Goal: Transaction & Acquisition: Purchase product/service

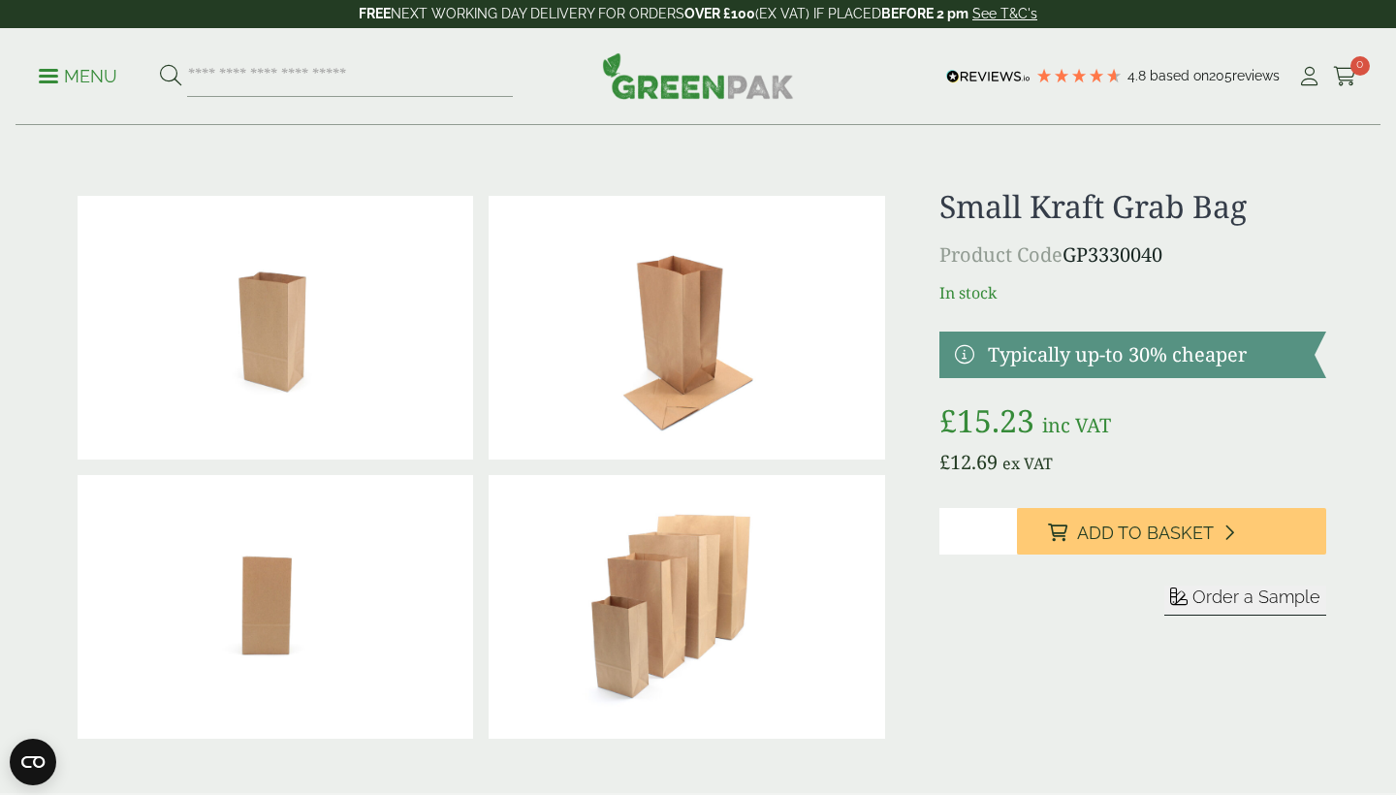
click at [1002, 526] on input "*" at bounding box center [978, 531] width 78 height 47
click at [1004, 526] on input "*" at bounding box center [978, 531] width 78 height 47
click at [1004, 527] on input "*" at bounding box center [978, 531] width 78 height 47
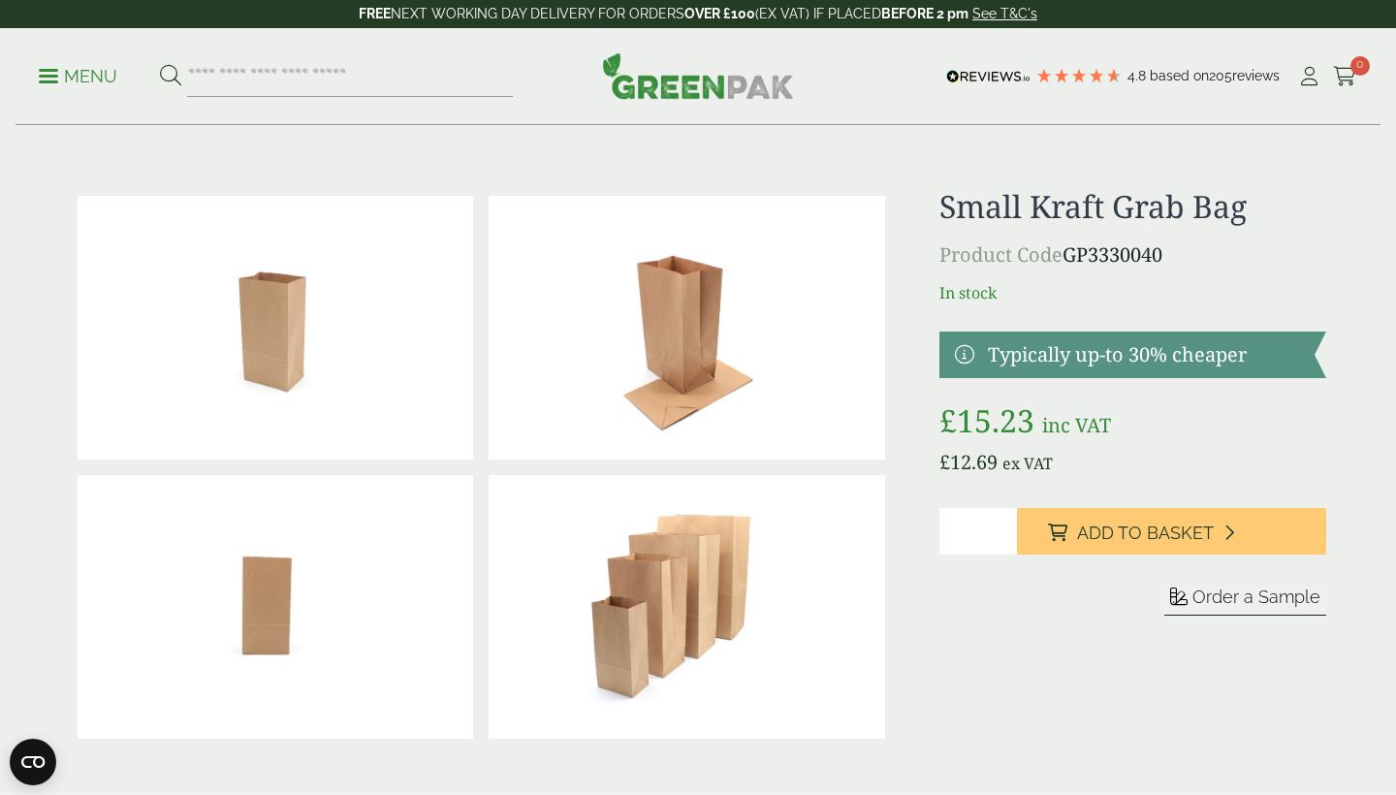
click at [1004, 527] on input "*" at bounding box center [978, 531] width 78 height 47
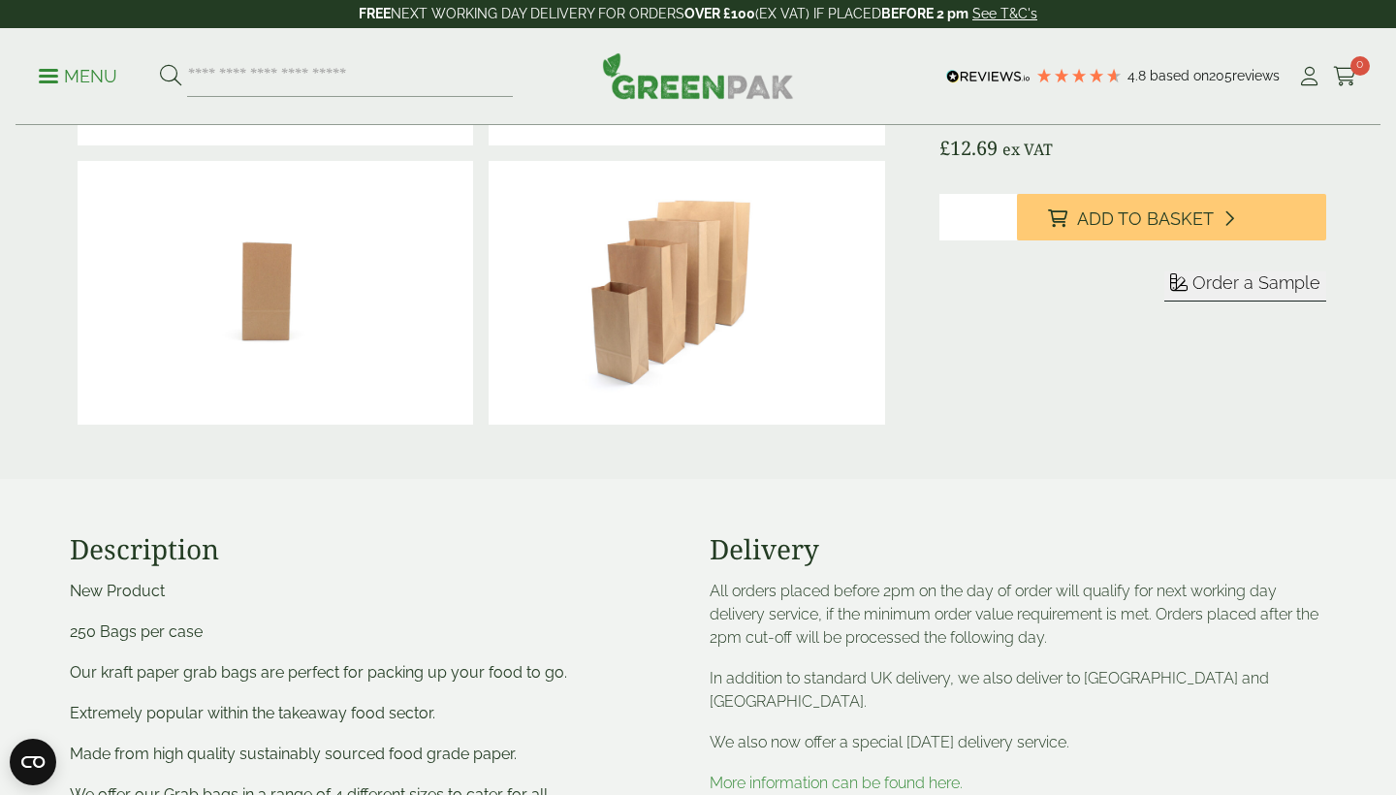
scroll to position [284, 0]
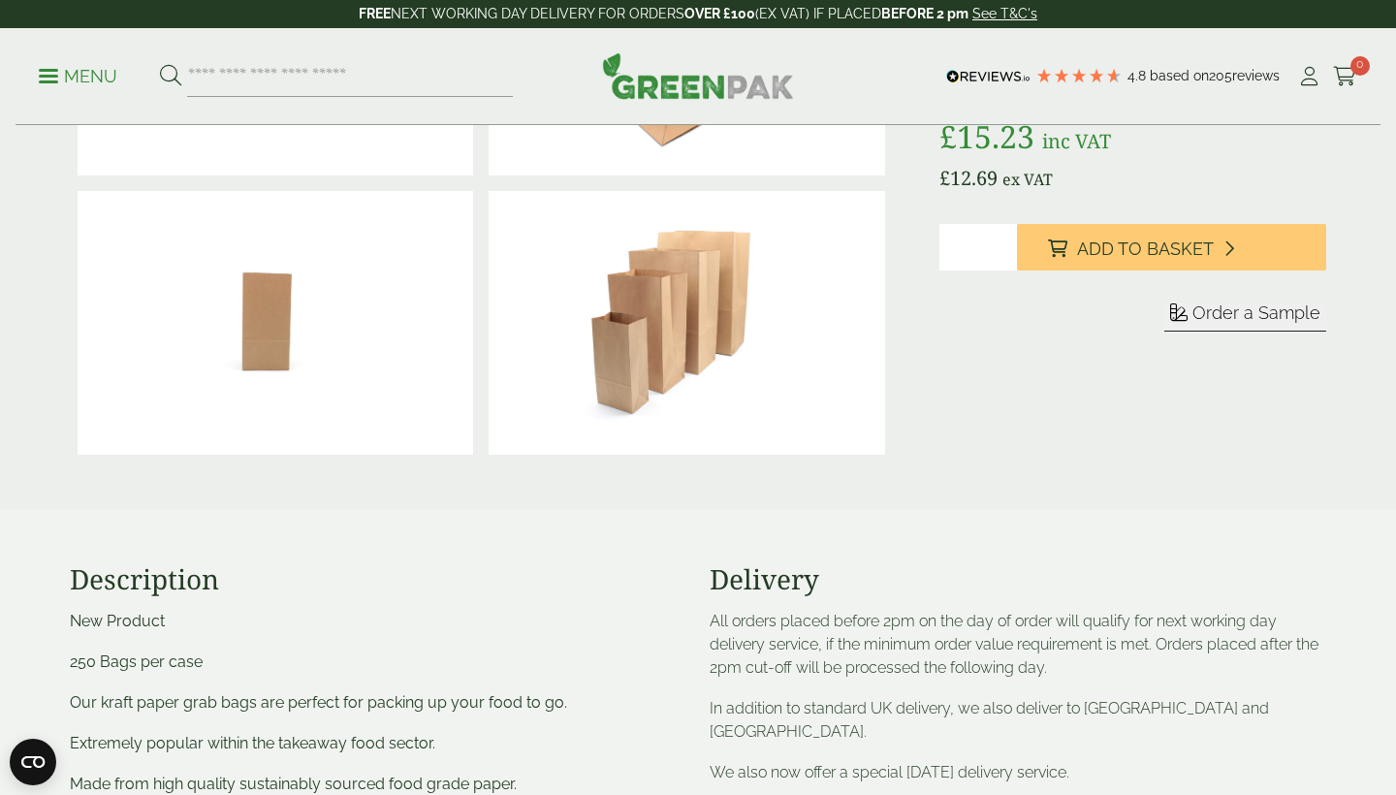
click at [999, 257] on input "*" at bounding box center [978, 247] width 78 height 47
click at [999, 256] on input "*" at bounding box center [978, 247] width 78 height 47
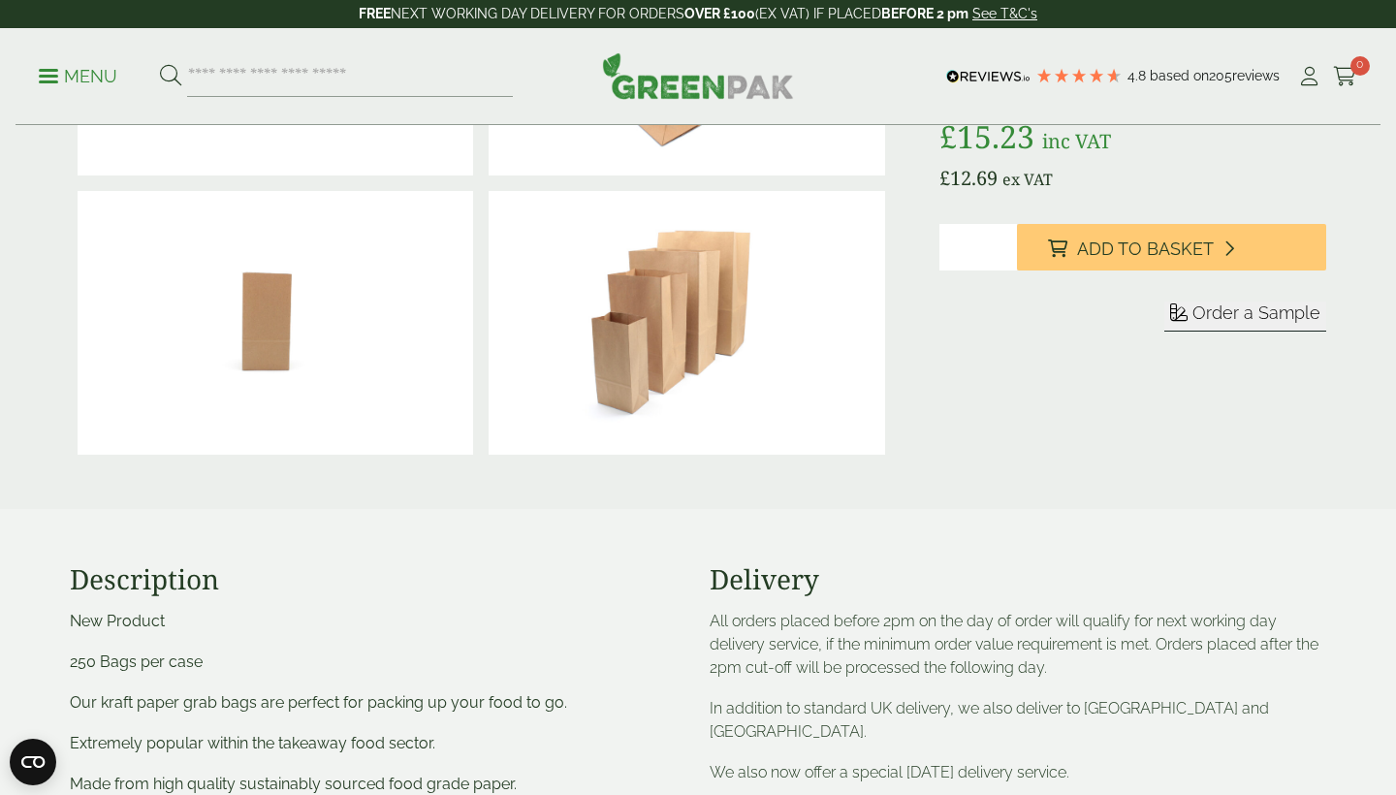
type input "*"
click at [999, 256] on input "*" at bounding box center [978, 247] width 78 height 47
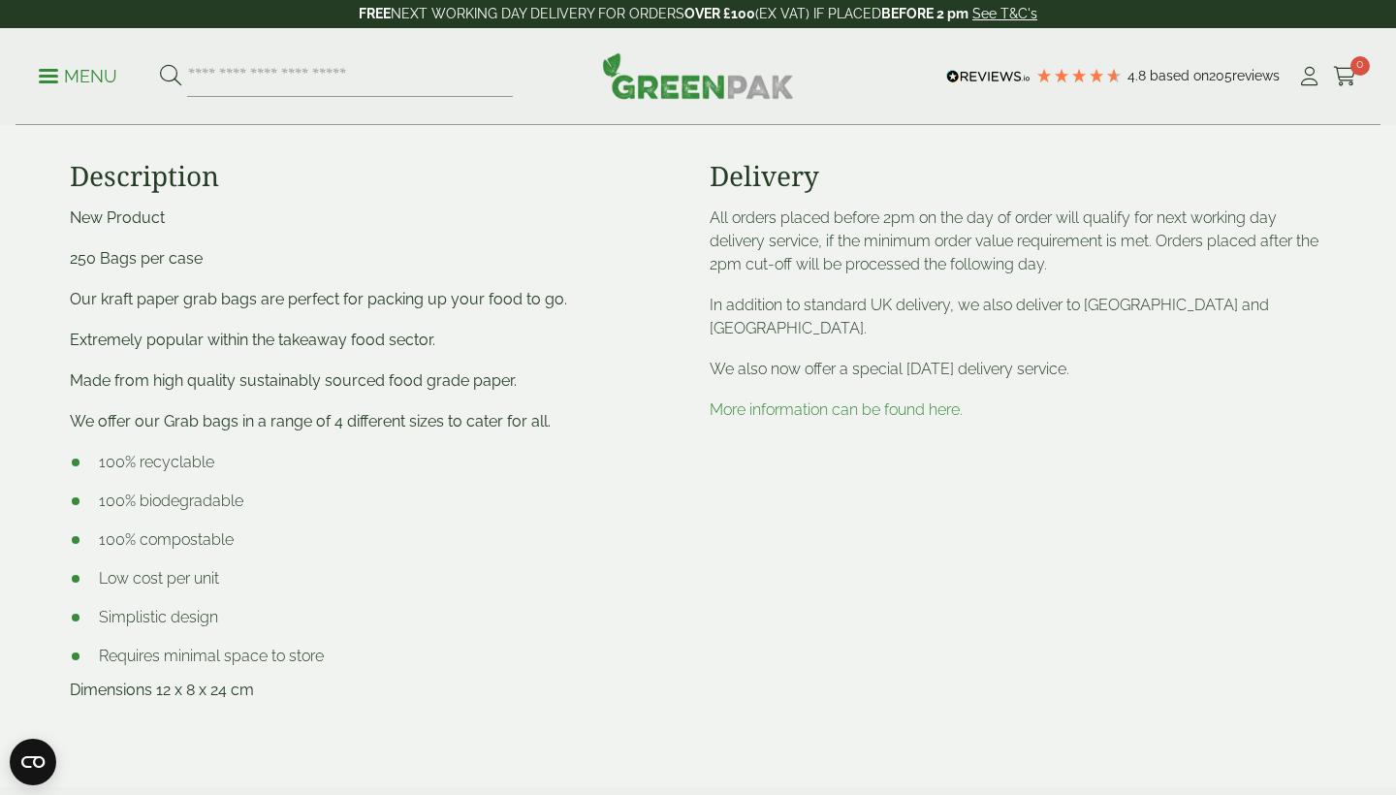
scroll to position [688, 0]
click at [226, 521] on ul "100% recyclable 100% biodegradable 100% compostable Low cost per unit Simplisti…" at bounding box center [378, 558] width 616 height 217
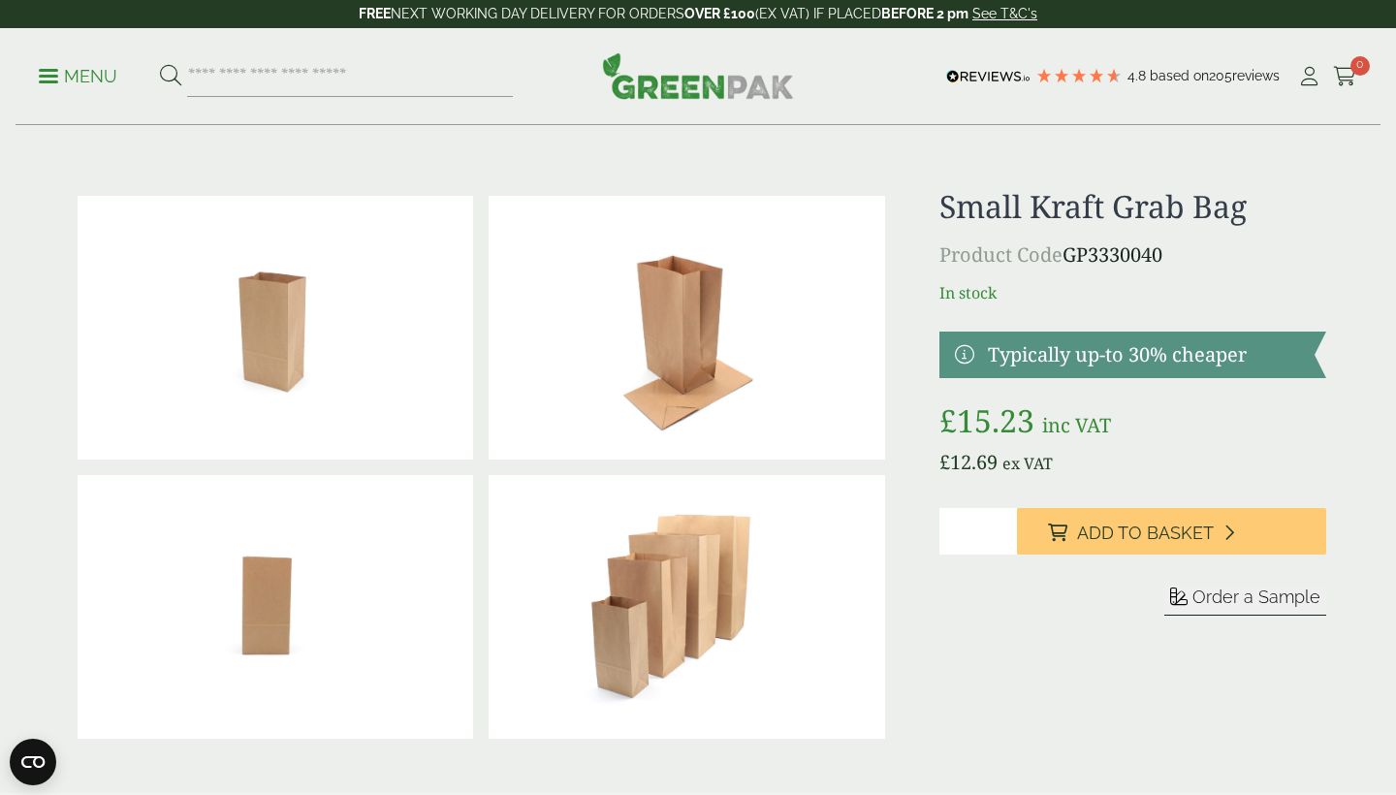
scroll to position [0, 0]
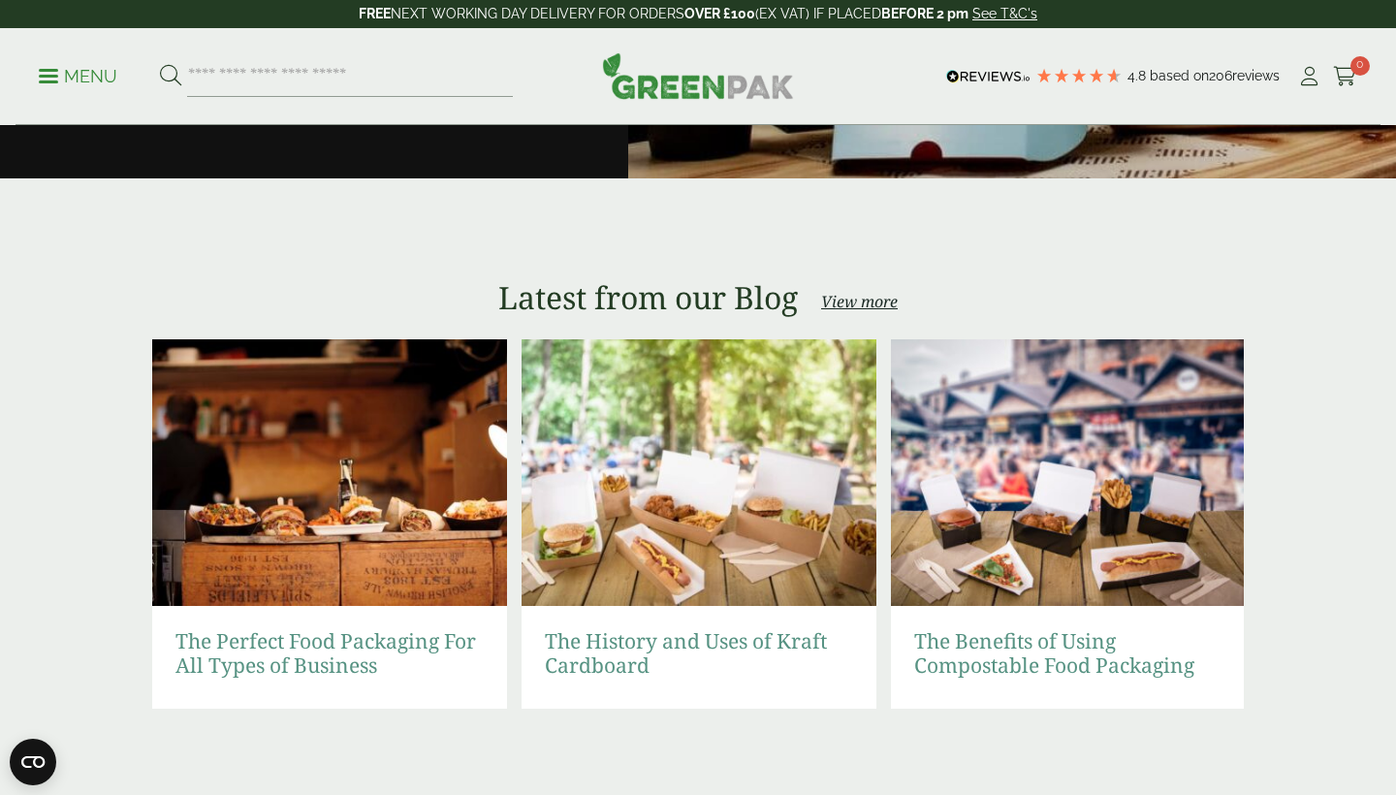
scroll to position [3527, 0]
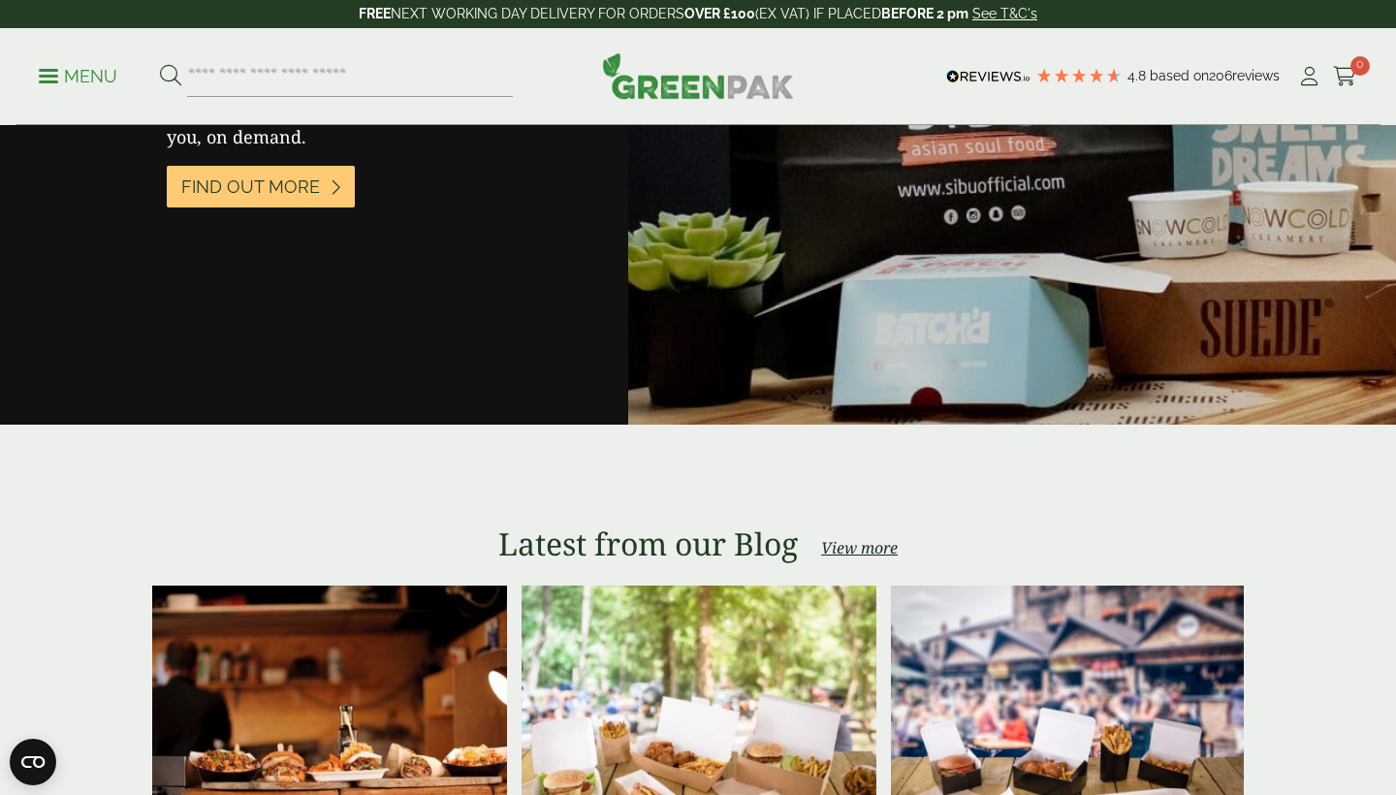
click at [48, 72] on p "Menu" at bounding box center [78, 76] width 79 height 23
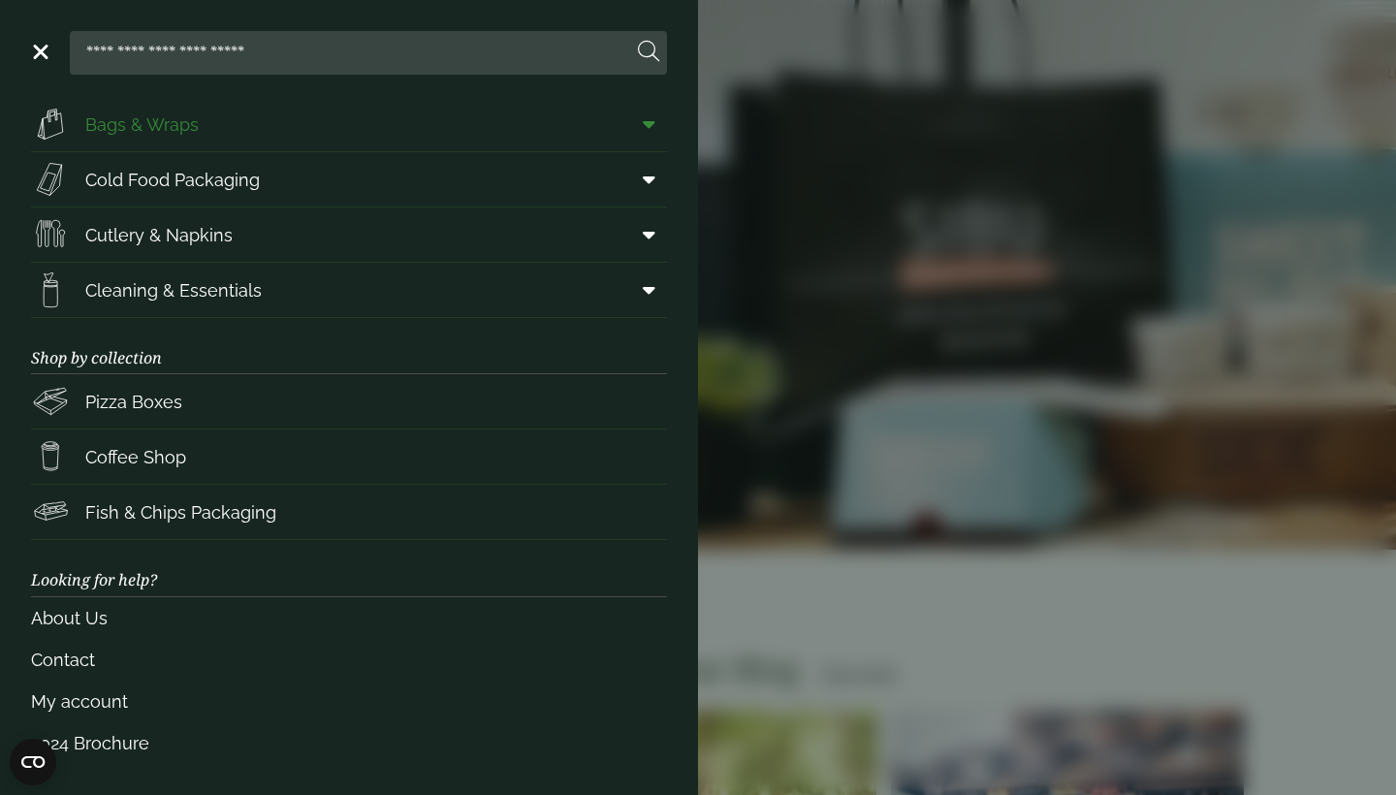
scroll to position [167, 0]
click at [94, 618] on link "About Us" at bounding box center [349, 619] width 636 height 42
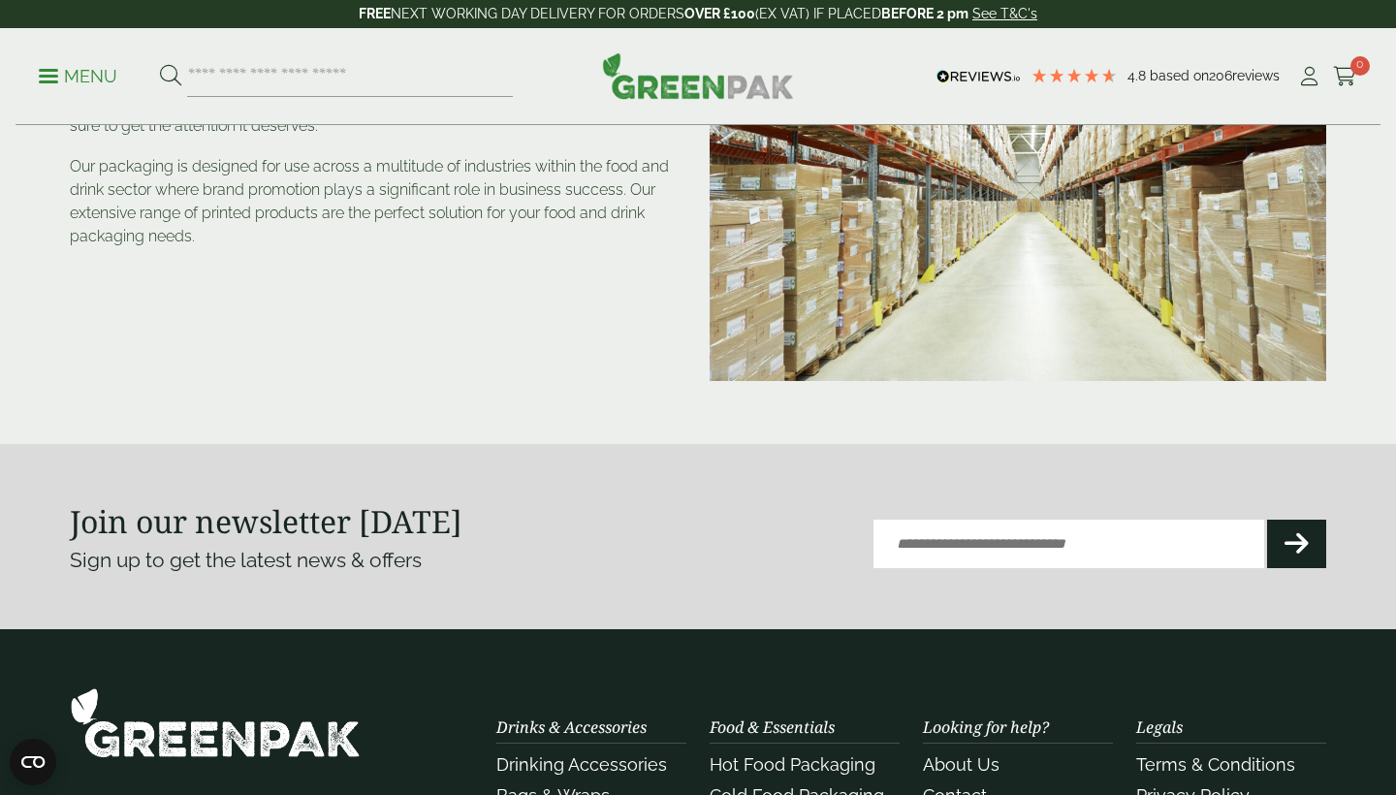
scroll to position [302, 0]
